Goal: Information Seeking & Learning: Learn about a topic

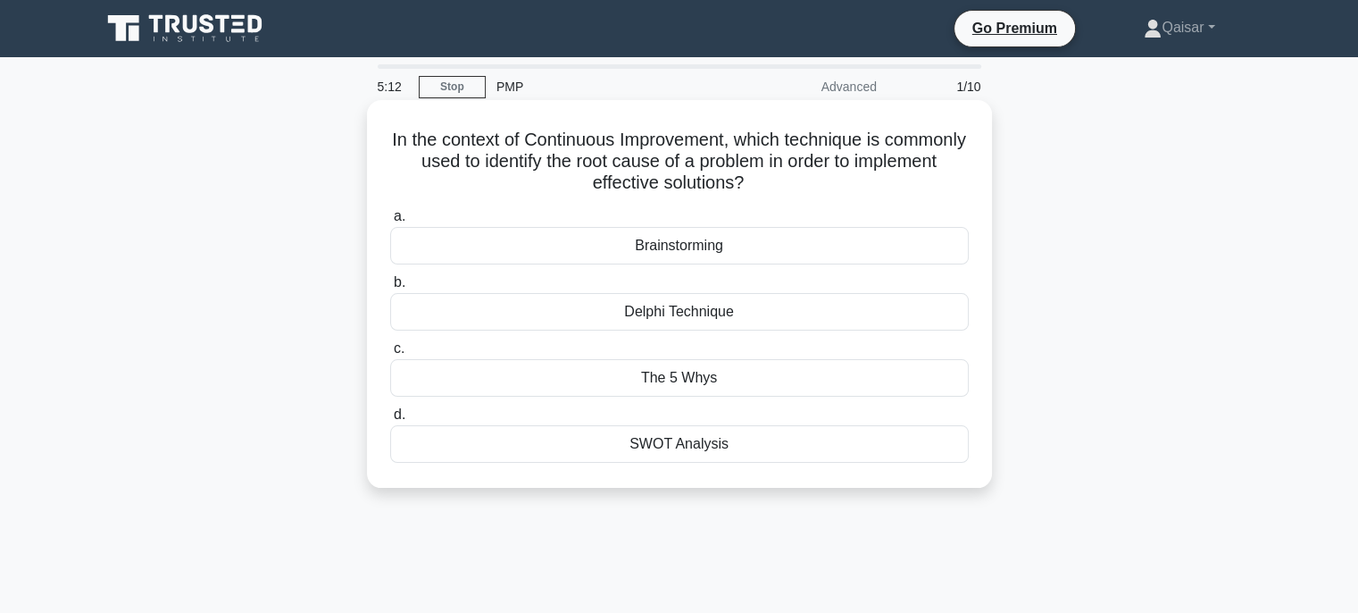
click at [680, 246] on div "Brainstorming" at bounding box center [679, 246] width 579 height 38
click at [390, 222] on input "a. Brainstorming" at bounding box center [390, 217] width 0 height 12
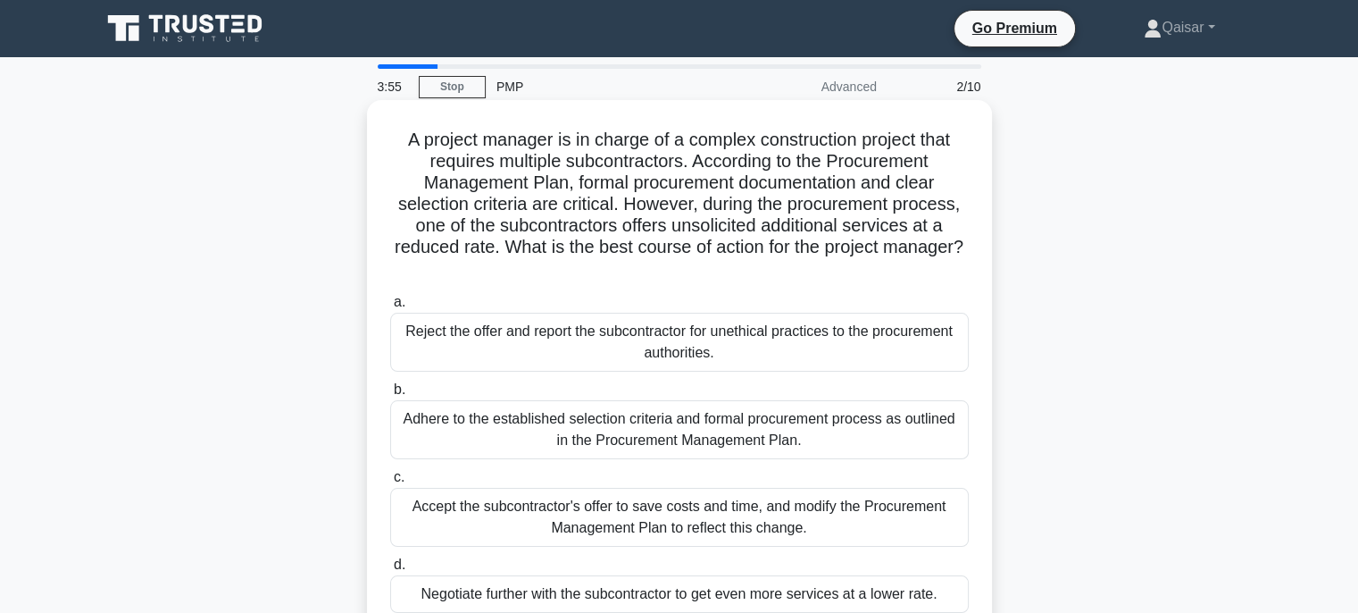
click at [711, 432] on div "Adhere to the established selection criteria and formal procurement process as …" at bounding box center [679, 429] width 579 height 59
click at [390, 396] on input "b. Adhere to the established selection criteria and formal procurement process …" at bounding box center [390, 390] width 0 height 12
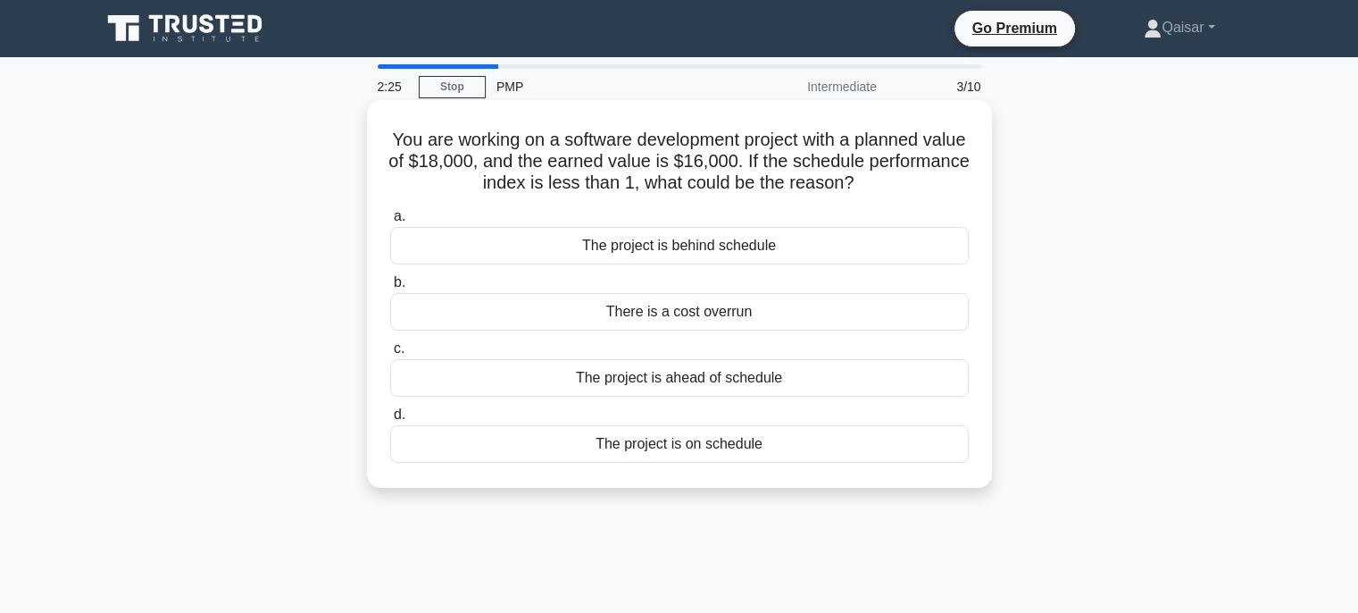
click at [677, 251] on div "The project is behind schedule" at bounding box center [679, 246] width 579 height 38
click at [390, 222] on input "a. The project is behind schedule" at bounding box center [390, 217] width 0 height 12
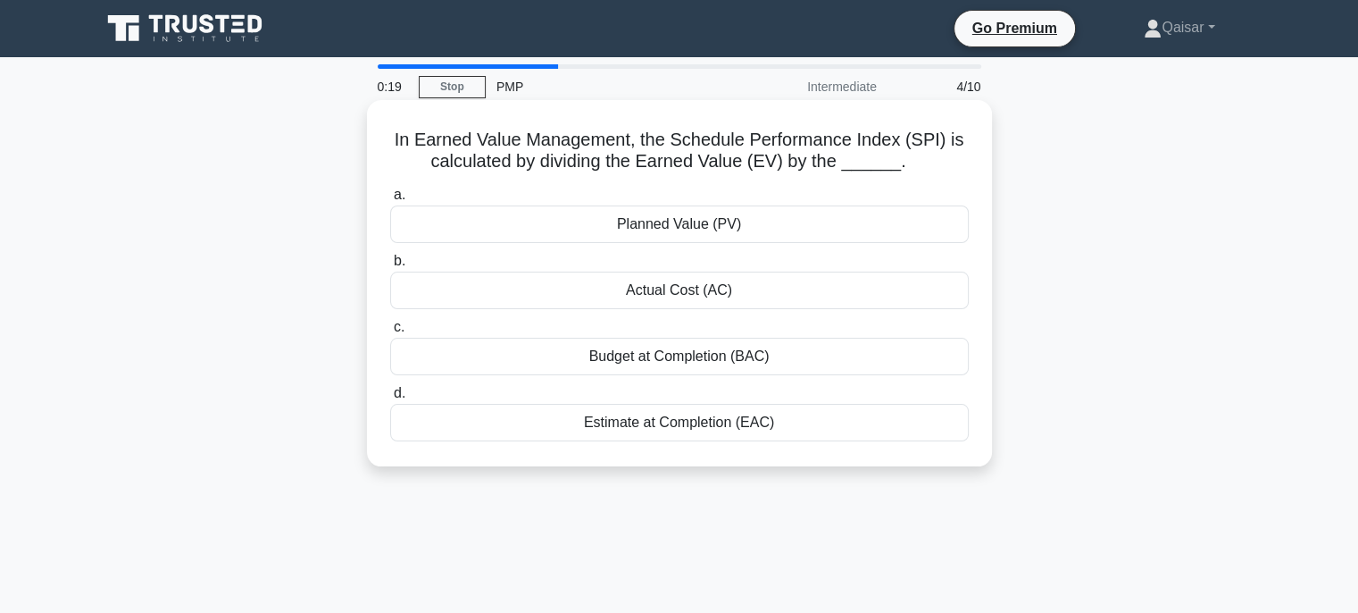
click at [697, 222] on div "Planned Value (PV)" at bounding box center [679, 224] width 579 height 38
click at [390, 201] on input "a. Planned Value (PV)" at bounding box center [390, 195] width 0 height 12
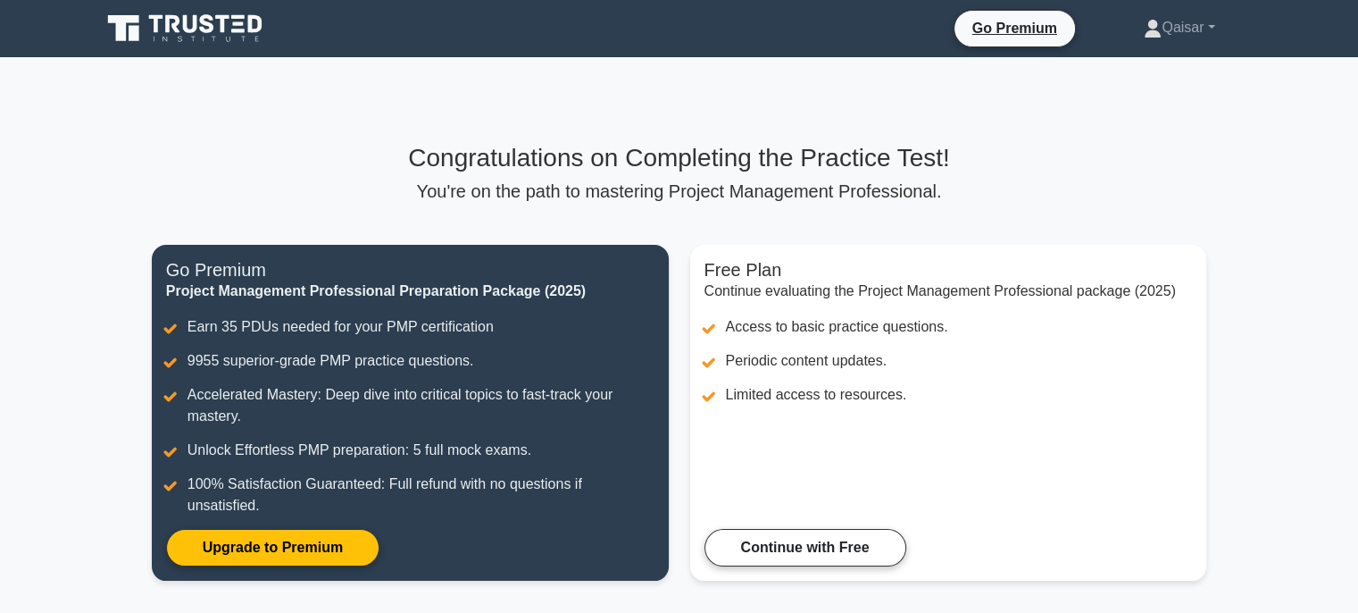
click at [1271, 439] on main "Congratulations on Completing the Practice Test! You're on the path to masterin…" at bounding box center [679, 372] width 1358 height 631
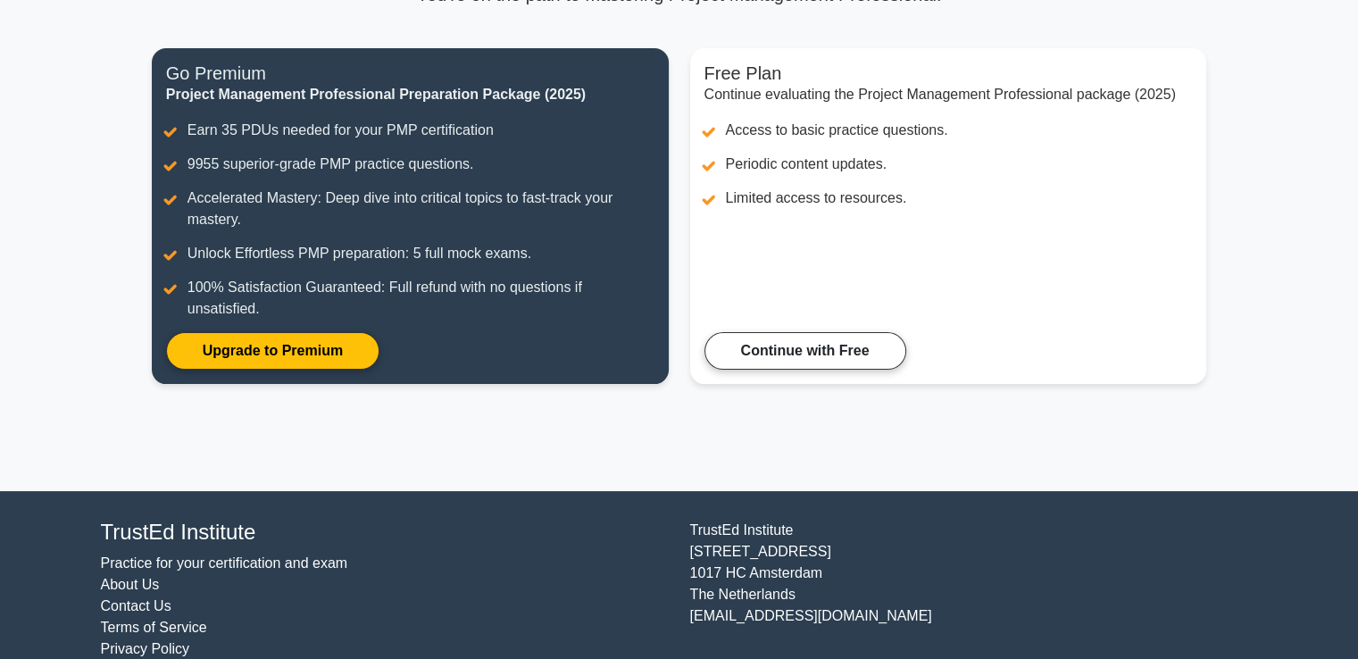
scroll to position [225, 0]
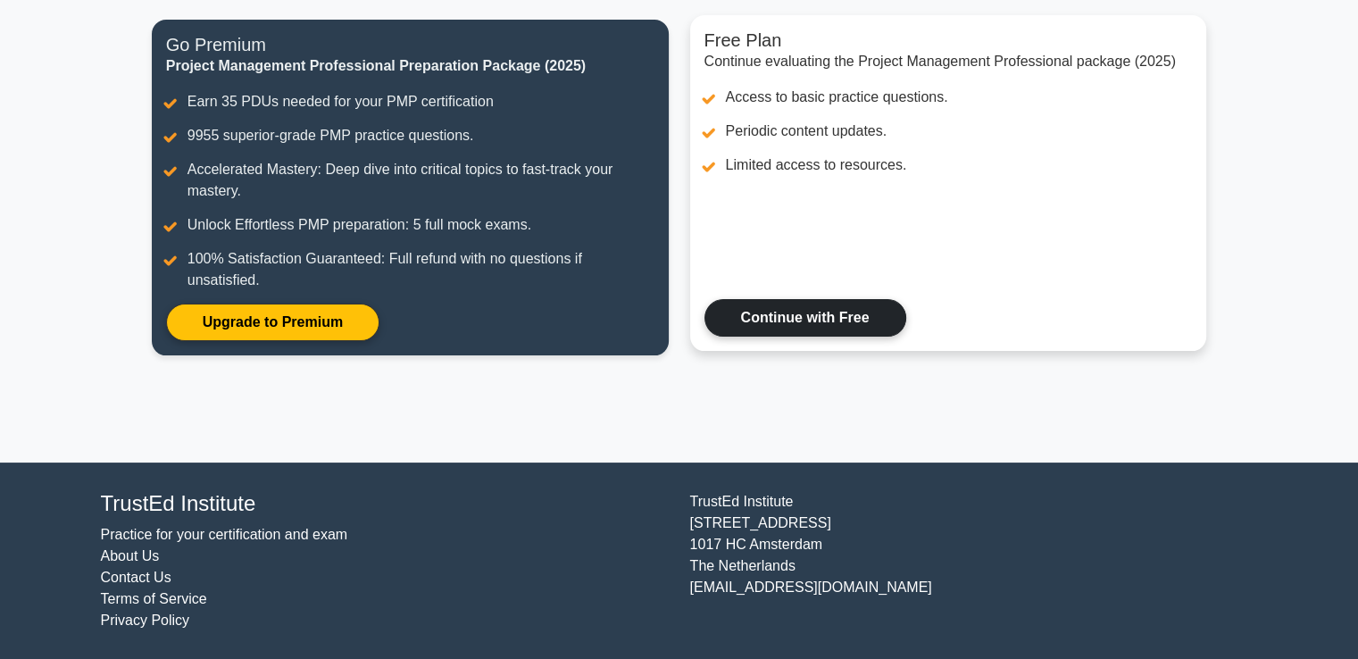
click at [845, 316] on link "Continue with Free" at bounding box center [806, 318] width 202 height 38
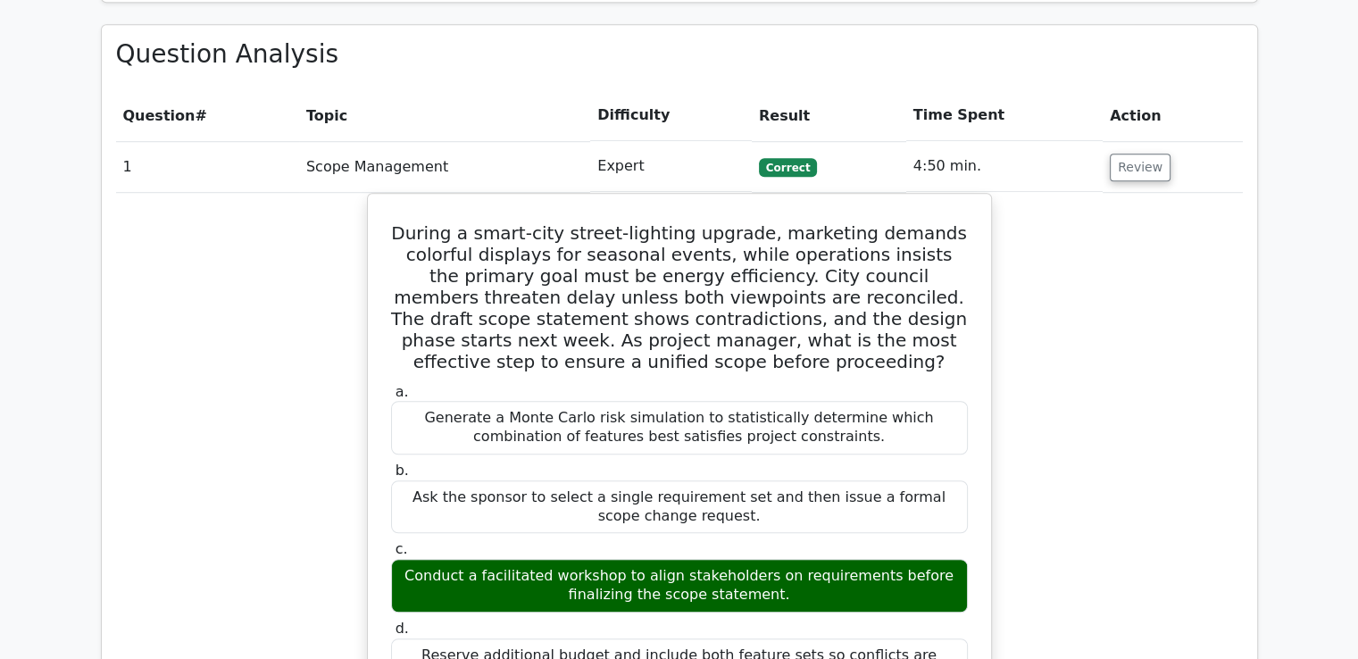
scroll to position [1278, 0]
